Goal: Task Accomplishment & Management: Use online tool/utility

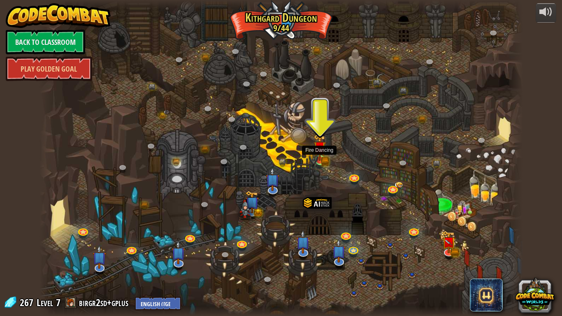
click at [318, 158] on img at bounding box center [313, 161] width 9 height 15
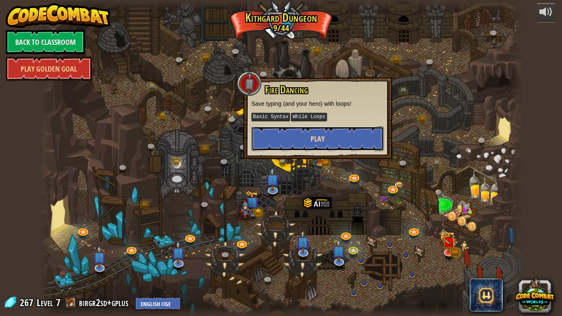
click at [313, 141] on span "Play" at bounding box center [318, 139] width 14 height 10
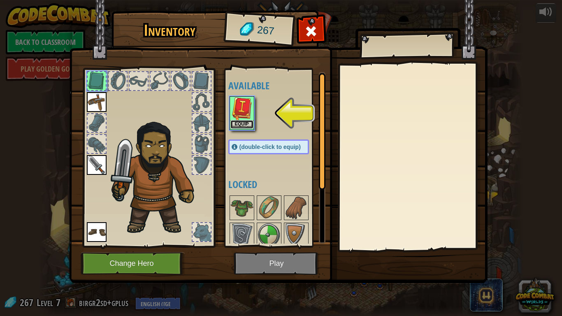
click at [247, 121] on button "Equip" at bounding box center [242, 124] width 23 height 9
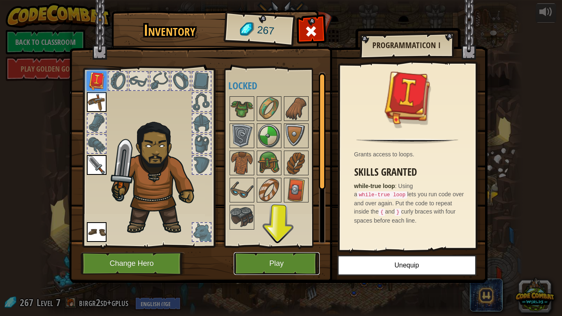
click at [275, 265] on button "Play" at bounding box center [277, 263] width 86 height 23
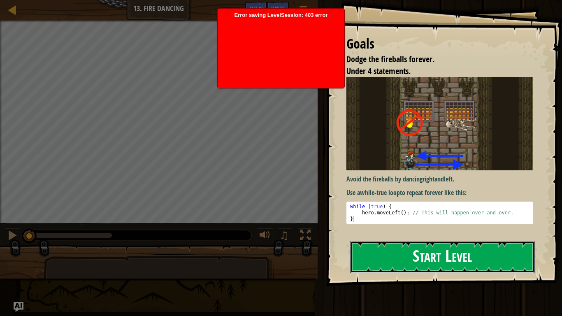
click at [487, 247] on button "Start Level" at bounding box center [442, 257] width 185 height 33
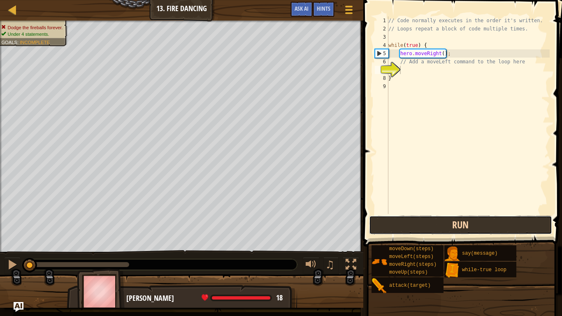
click at [503, 226] on button "Run" at bounding box center [460, 225] width 183 height 19
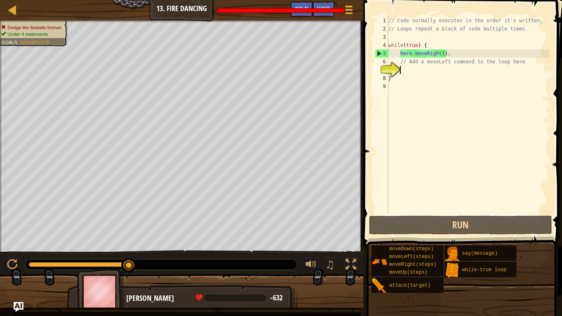
click at [389, 71] on div "7" at bounding box center [382, 70] width 14 height 8
type textarea "}"
click at [423, 72] on div "// Code normally executes in the order it's written. // Loops repeat a block of…" at bounding box center [468, 123] width 163 height 214
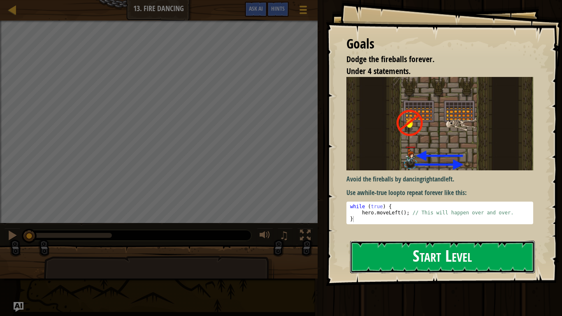
click at [447, 262] on button "Start Level" at bounding box center [442, 257] width 185 height 33
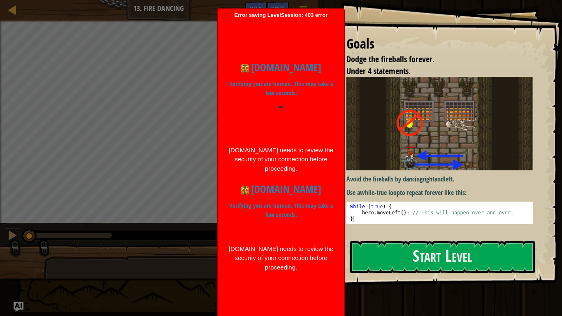
click at [5, 6] on div "Map Introduction to Computer Science 13. Fire Dancing Game Menu Done Hints Ask …" at bounding box center [159, 10] width 318 height 21
